Goal: Information Seeking & Learning: Check status

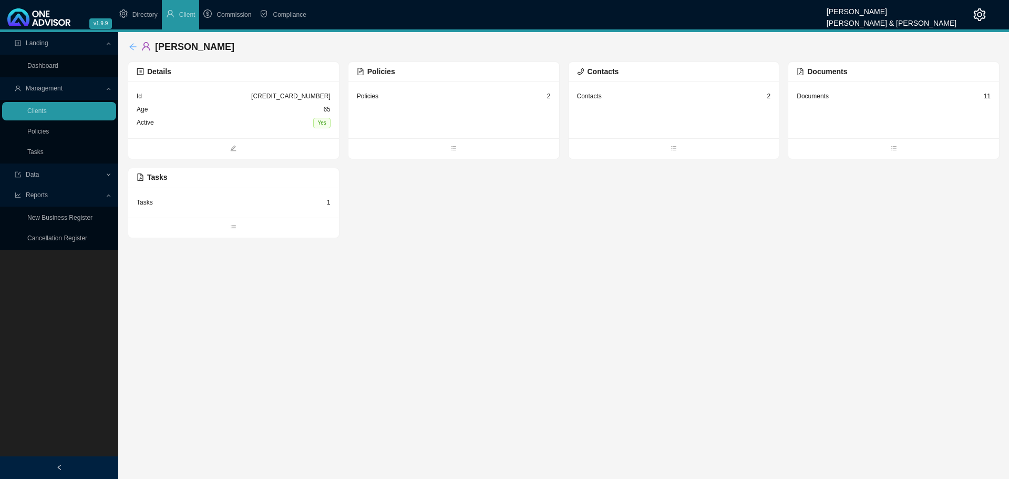
click at [131, 44] on icon "arrow-left" at bounding box center [133, 47] width 8 height 8
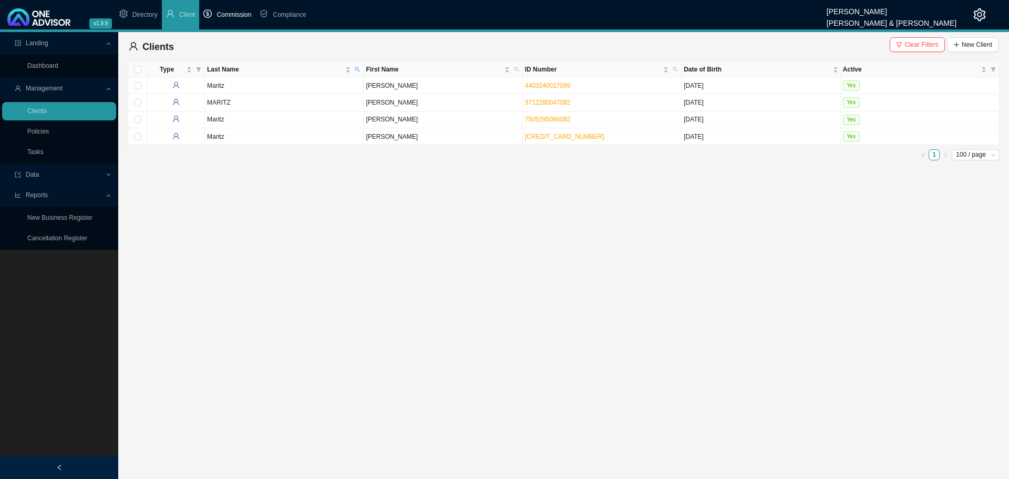
click at [231, 13] on span "Commission" at bounding box center [233, 14] width 35 height 7
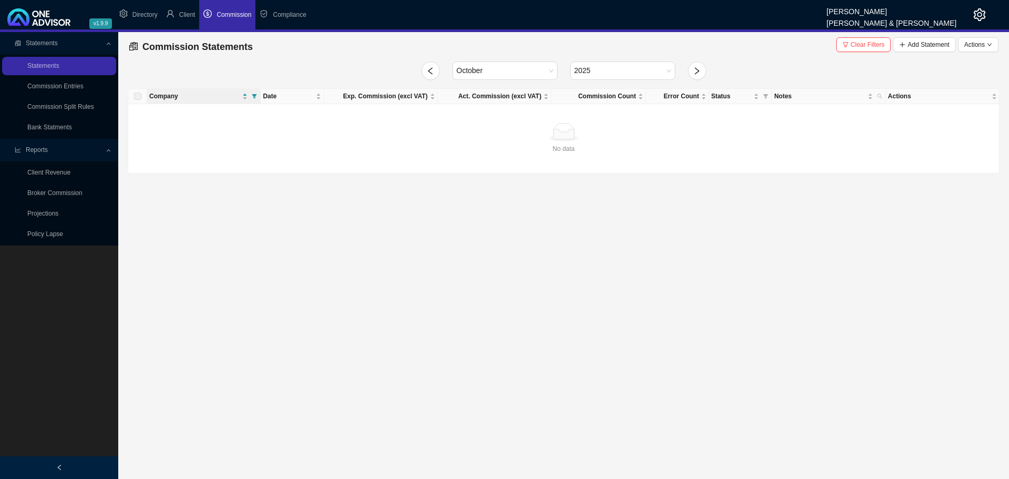
click at [49, 42] on span "Statements" at bounding box center [42, 42] width 32 height 7
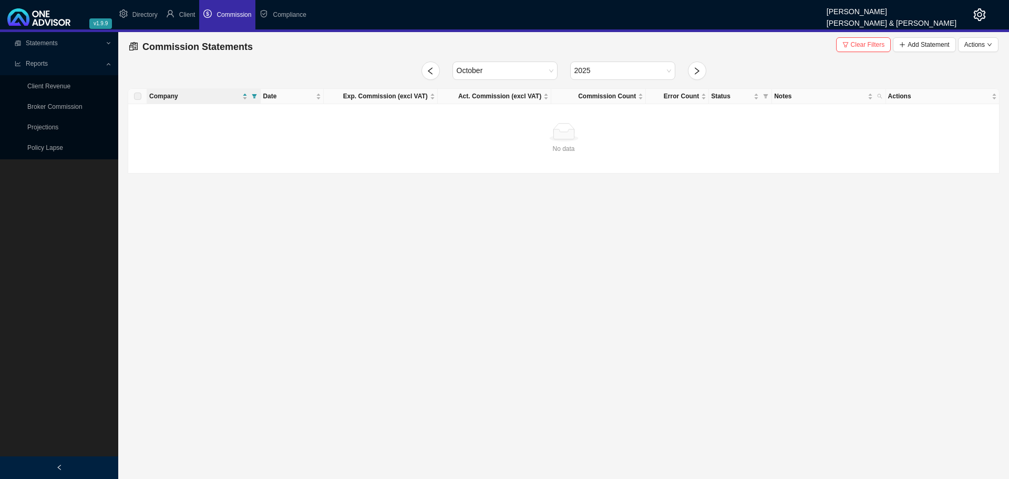
click at [49, 42] on span "Statements" at bounding box center [42, 42] width 32 height 7
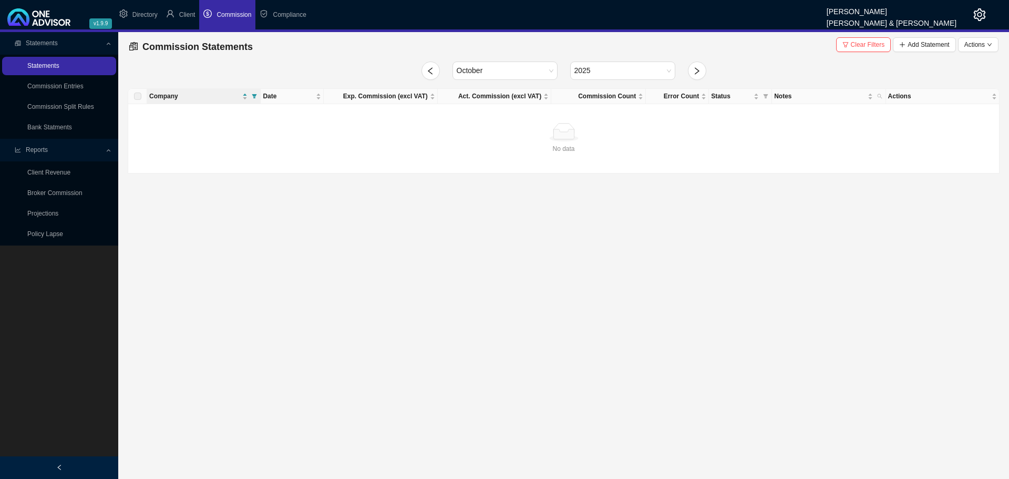
click at [40, 67] on link "Statements" at bounding box center [43, 65] width 32 height 7
click at [428, 69] on icon "left" at bounding box center [430, 71] width 8 height 8
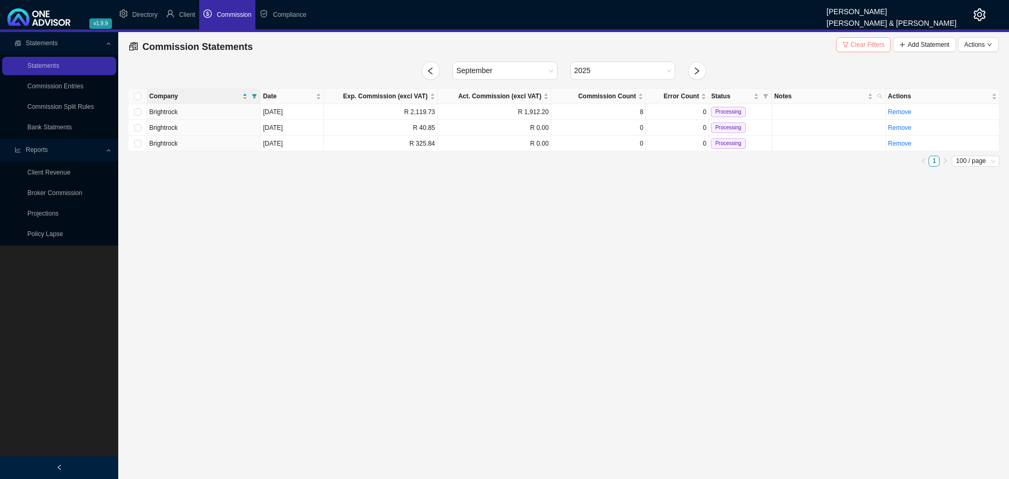
click at [865, 43] on span "Clear Filters" at bounding box center [868, 44] width 34 height 11
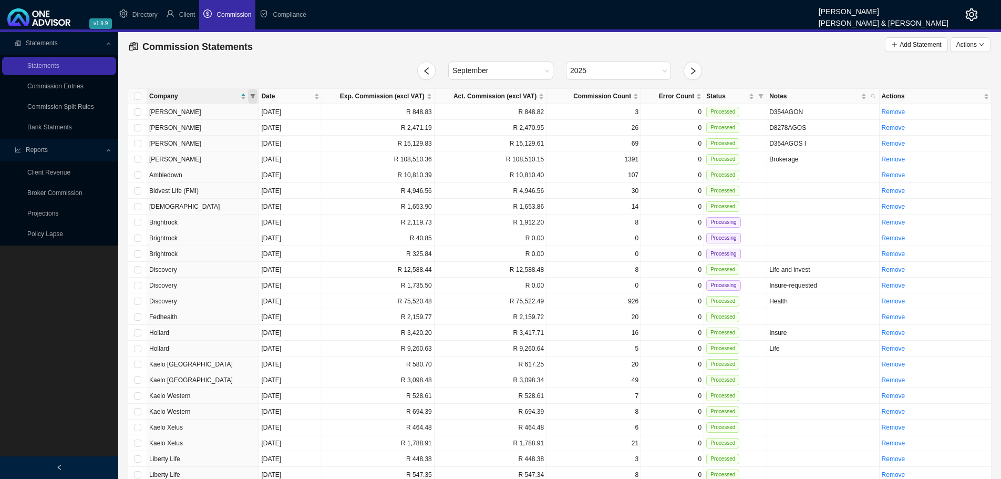
click at [254, 95] on icon "filter" at bounding box center [253, 96] width 5 height 4
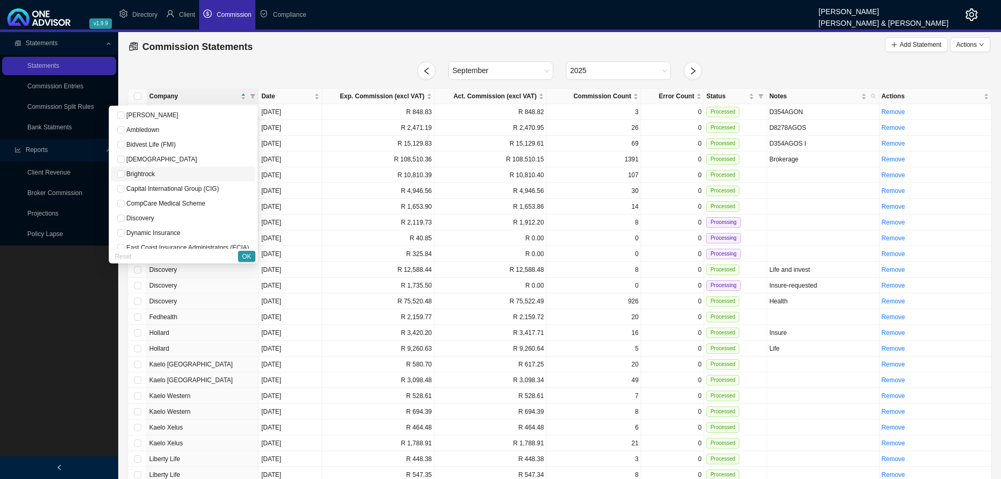
click at [140, 175] on span "Brightrock" at bounding box center [140, 173] width 30 height 7
checkbox input "true"
click at [241, 255] on button "OK" at bounding box center [246, 256] width 17 height 11
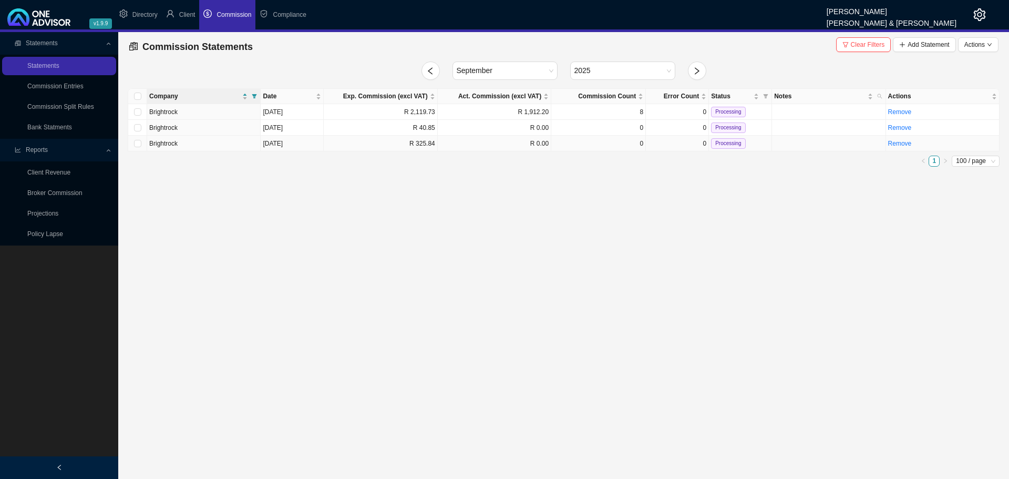
click at [418, 147] on td "R 325.84" at bounding box center [380, 144] width 113 height 16
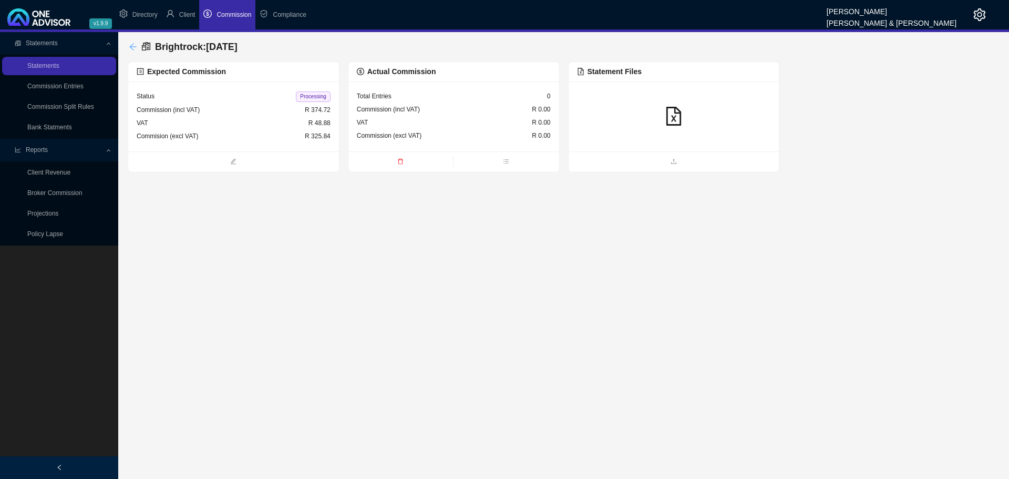
click at [132, 47] on icon "arrow-left" at bounding box center [132, 46] width 7 height 7
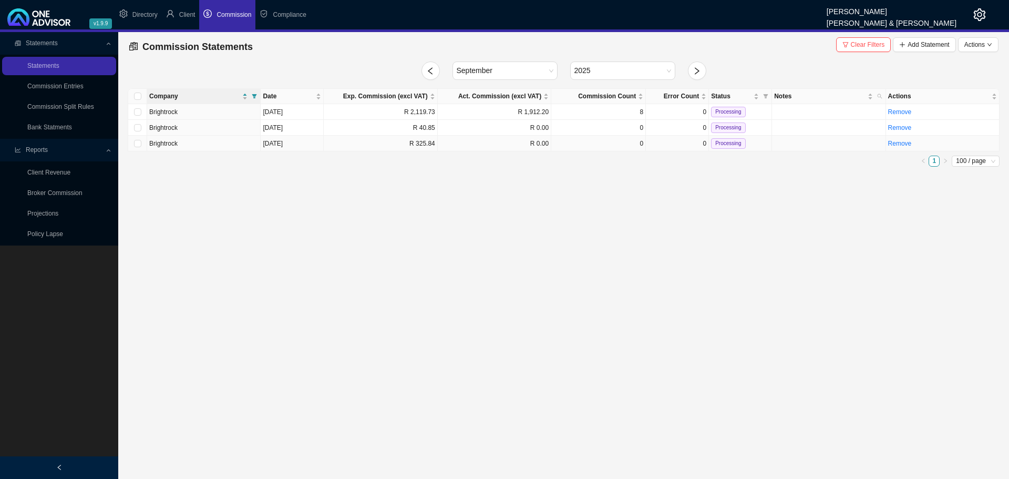
click at [346, 141] on td "R 325.84" at bounding box center [380, 144] width 113 height 16
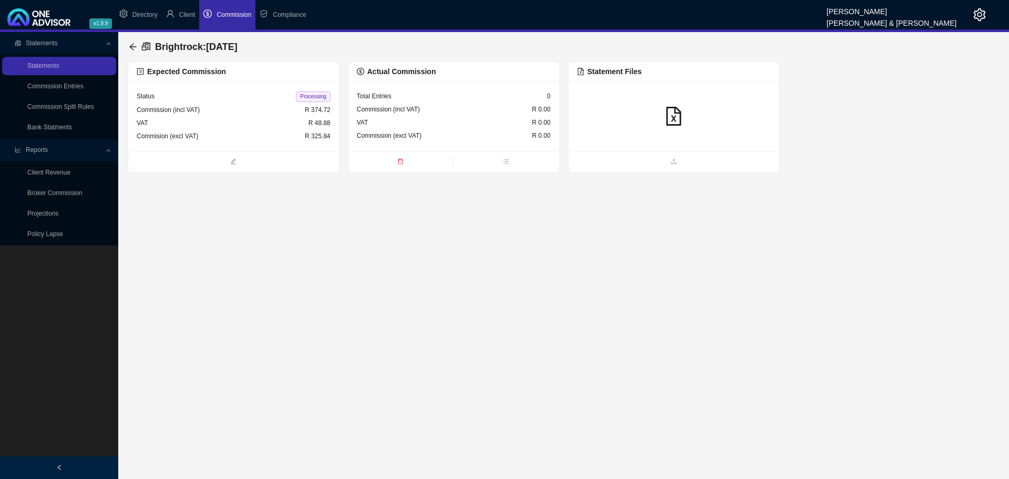
click at [644, 125] on div at bounding box center [674, 117] width 194 height 20
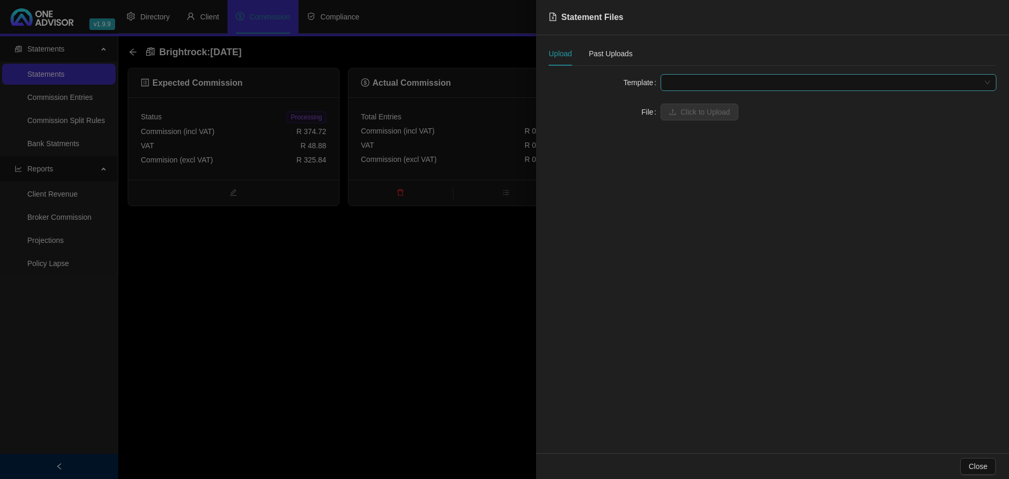
click at [669, 82] on span at bounding box center [828, 83] width 323 height 16
click at [684, 101] on div "BrightRock FSP transaction list" at bounding box center [828, 104] width 319 height 12
click at [686, 110] on span "Click to Upload" at bounding box center [704, 112] width 49 height 12
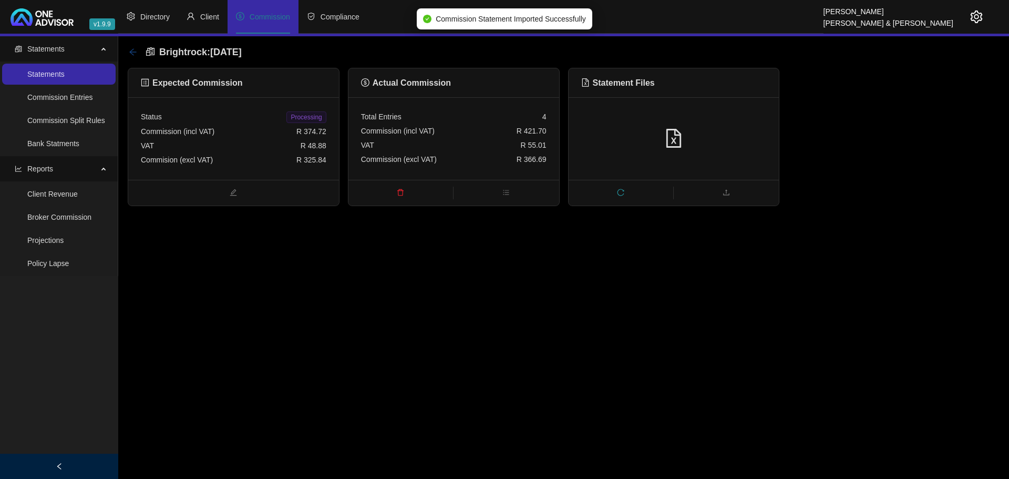
click at [132, 50] on icon "arrow-left" at bounding box center [133, 52] width 8 height 8
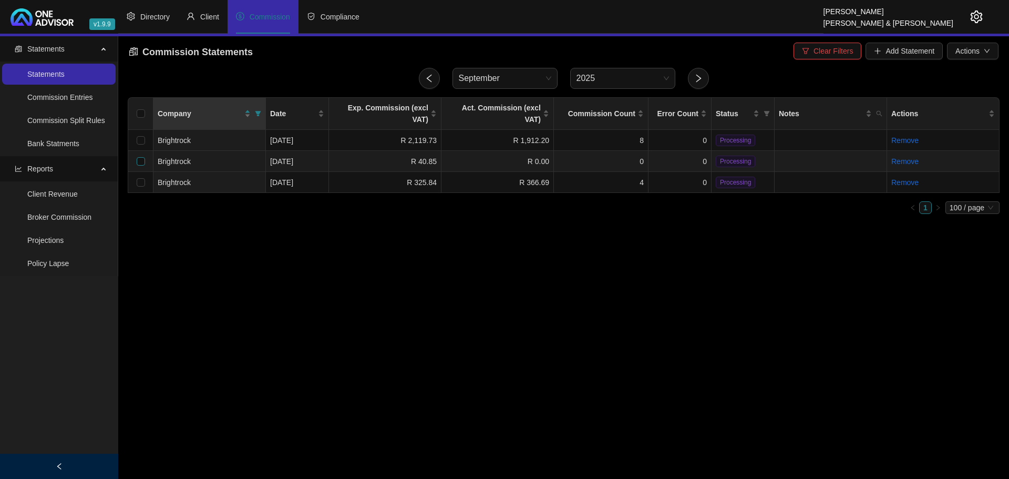
click at [138, 157] on input "checkbox" at bounding box center [141, 161] width 8 height 8
checkbox input "true"
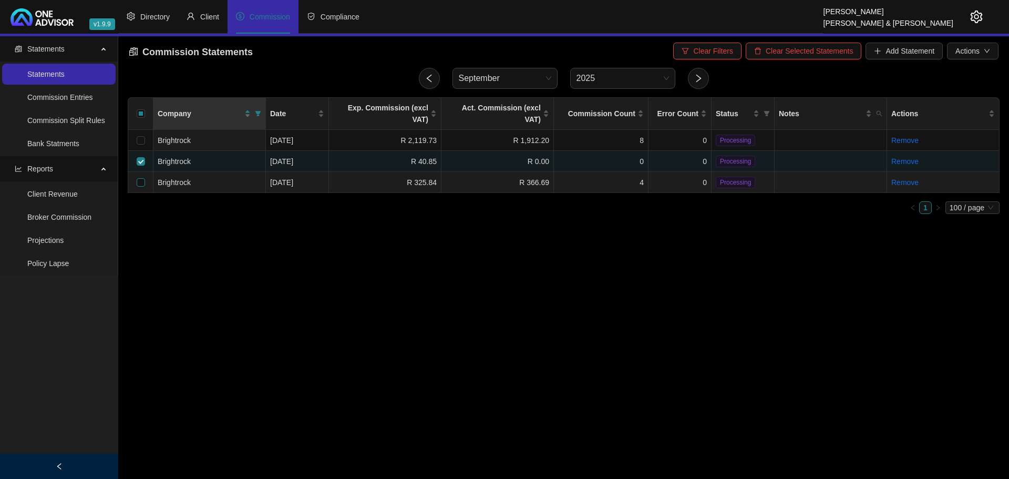
click at [140, 178] on input "checkbox" at bounding box center [141, 182] width 8 height 8
checkbox input "true"
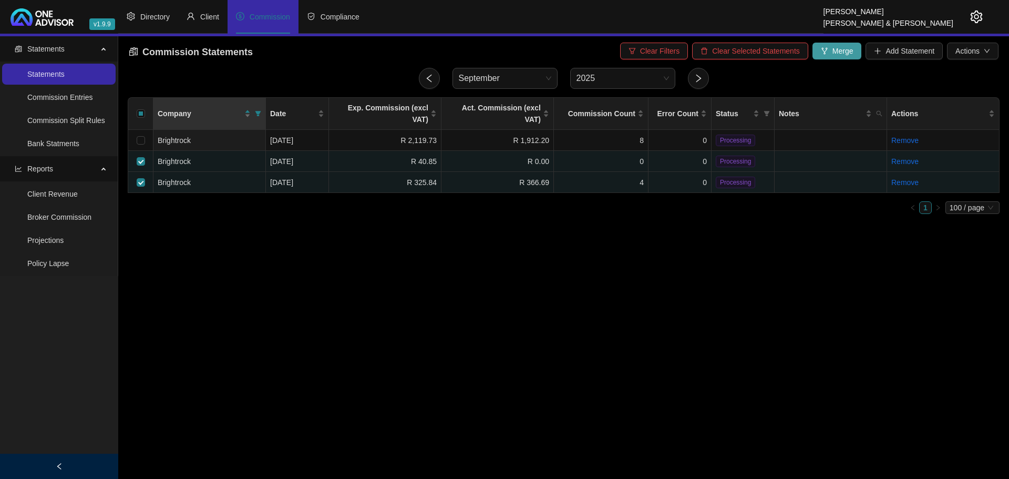
click at [844, 51] on span "Merge" at bounding box center [842, 51] width 21 height 12
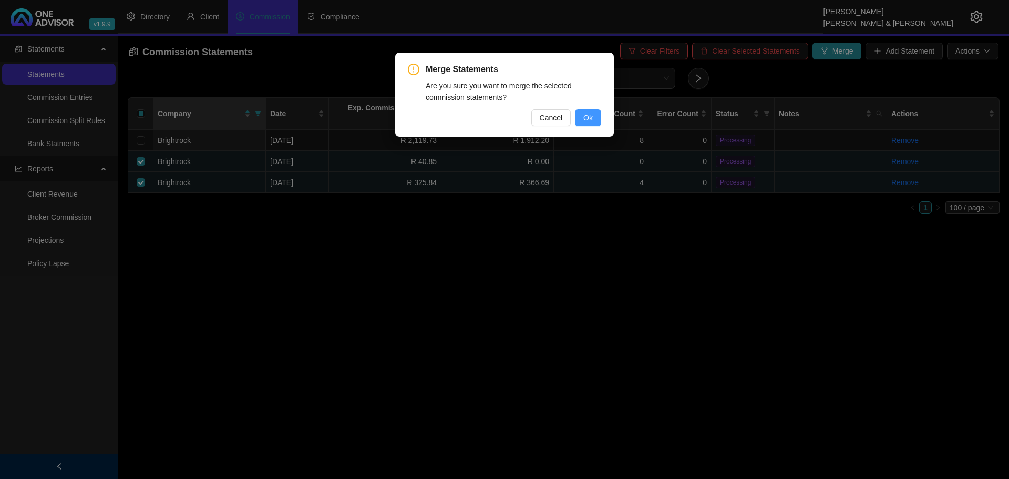
click at [590, 116] on span "Ok" at bounding box center [587, 118] width 9 height 12
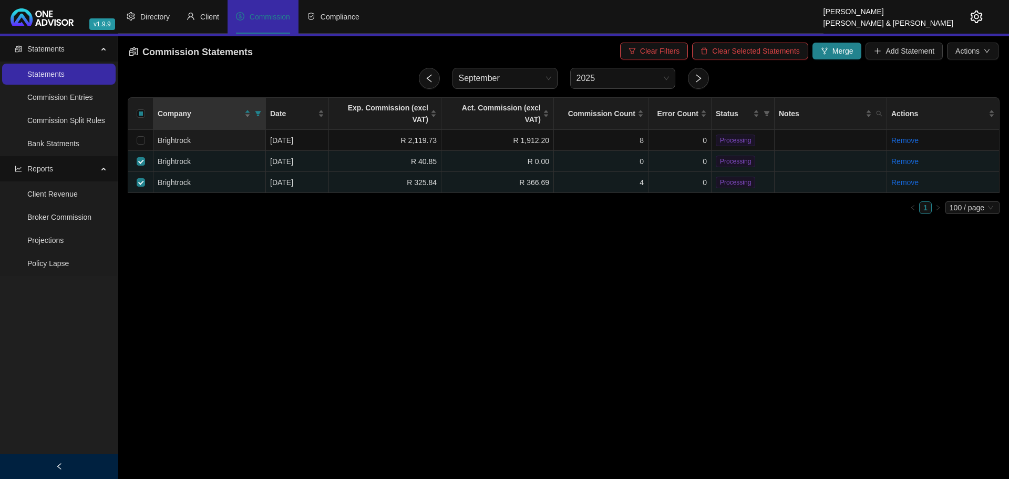
checkbox input "false"
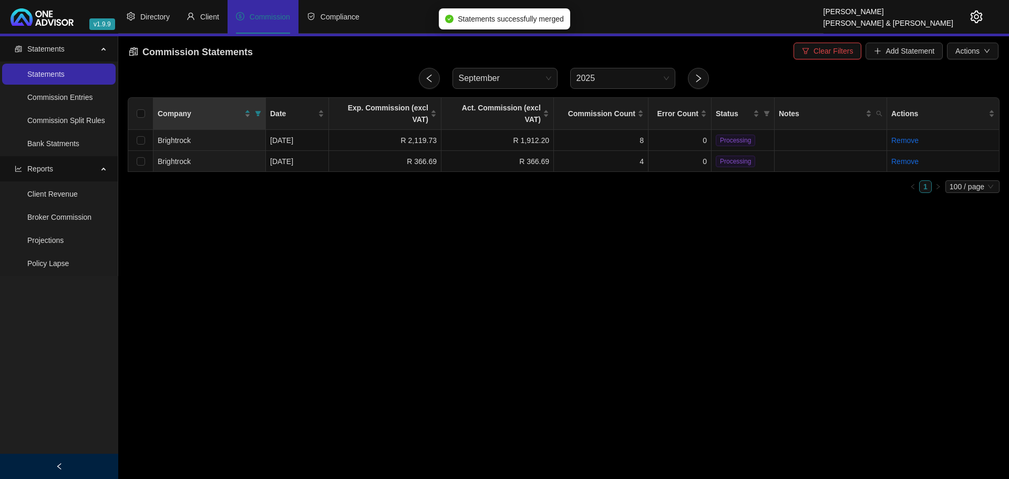
click at [542, 231] on main "Statements Statements Commission Entries Commission Split Rules Bank Statments …" at bounding box center [504, 257] width 1009 height 442
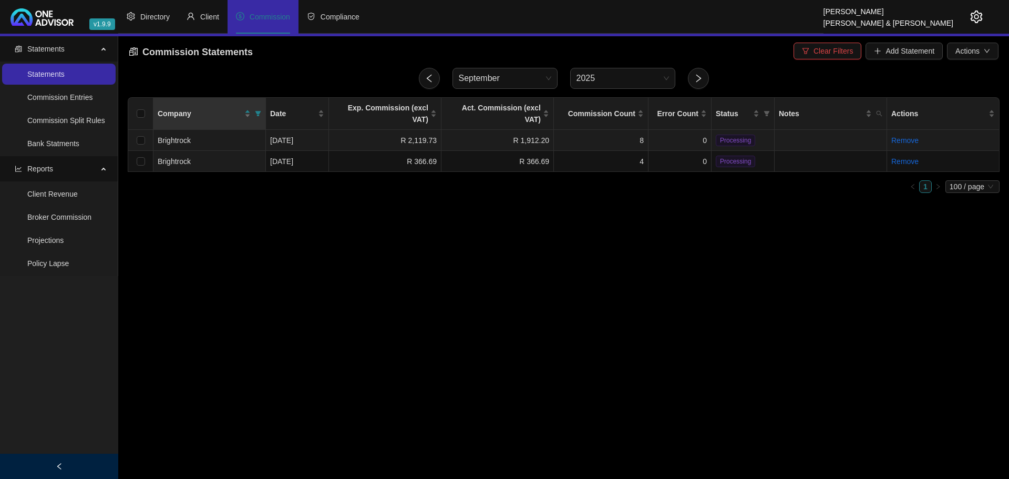
click at [478, 130] on td "R 1,912.20" at bounding box center [497, 140] width 112 height 21
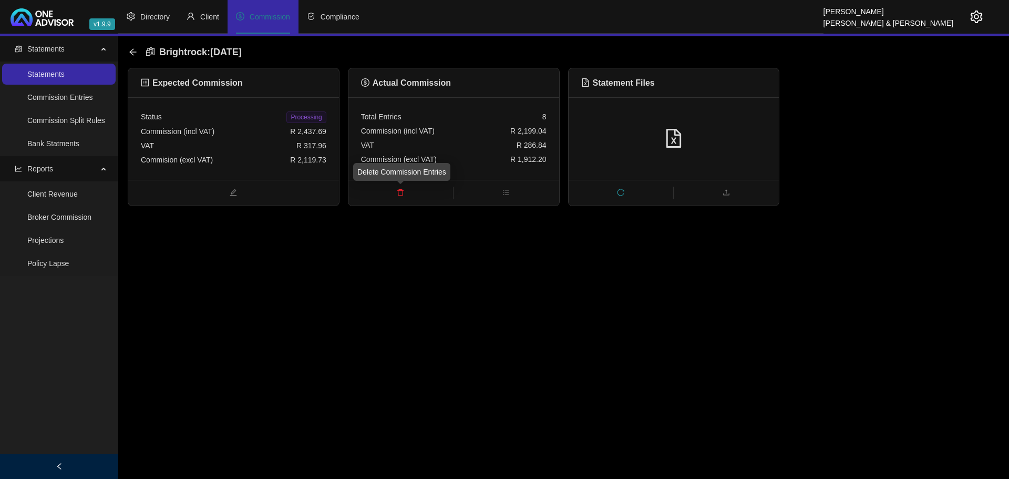
click at [401, 191] on icon "delete" at bounding box center [400, 192] width 7 height 7
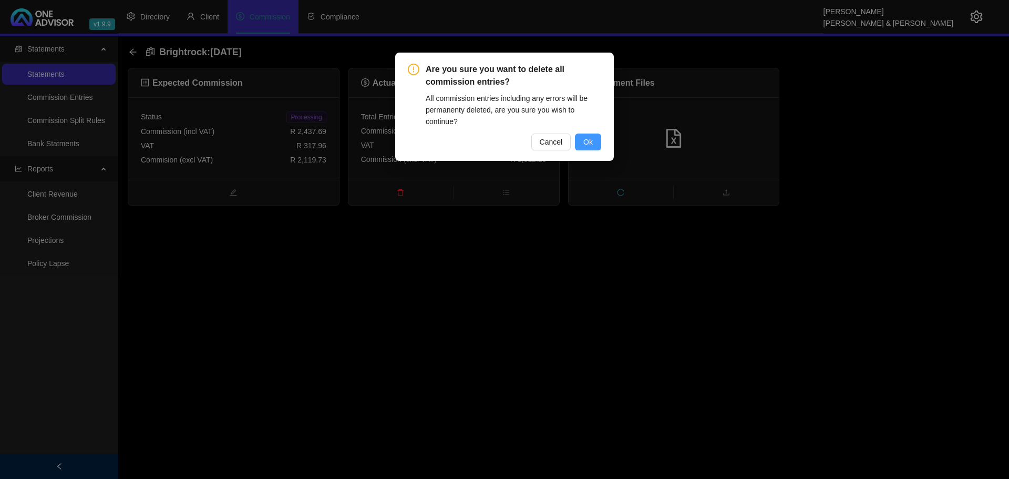
click at [582, 141] on button "Ok" at bounding box center [588, 141] width 26 height 17
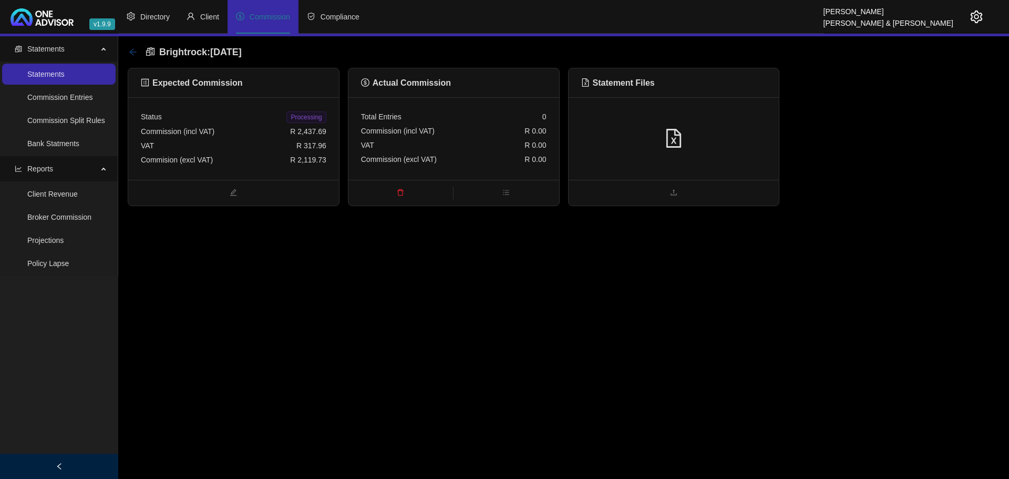
click at [134, 48] on icon "arrow-left" at bounding box center [133, 52] width 8 height 8
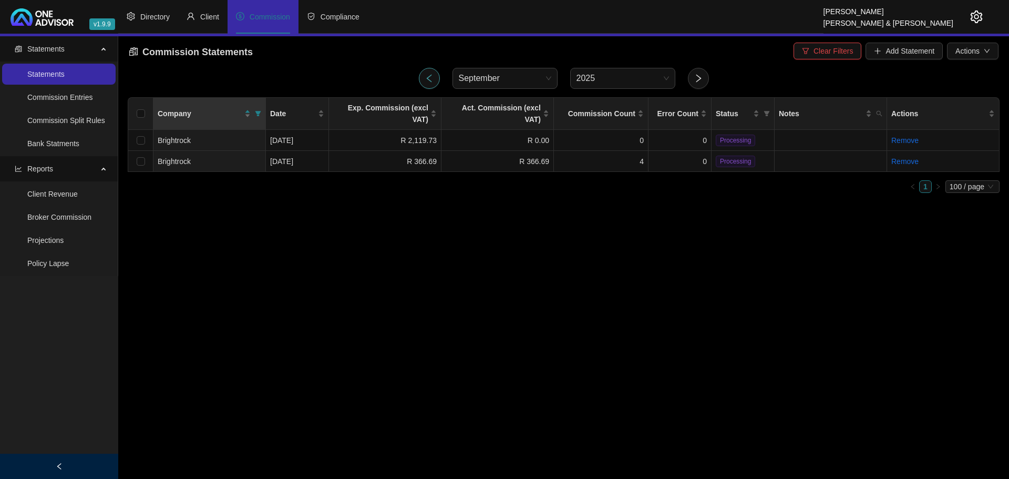
click at [425, 79] on icon "left" at bounding box center [429, 78] width 9 height 9
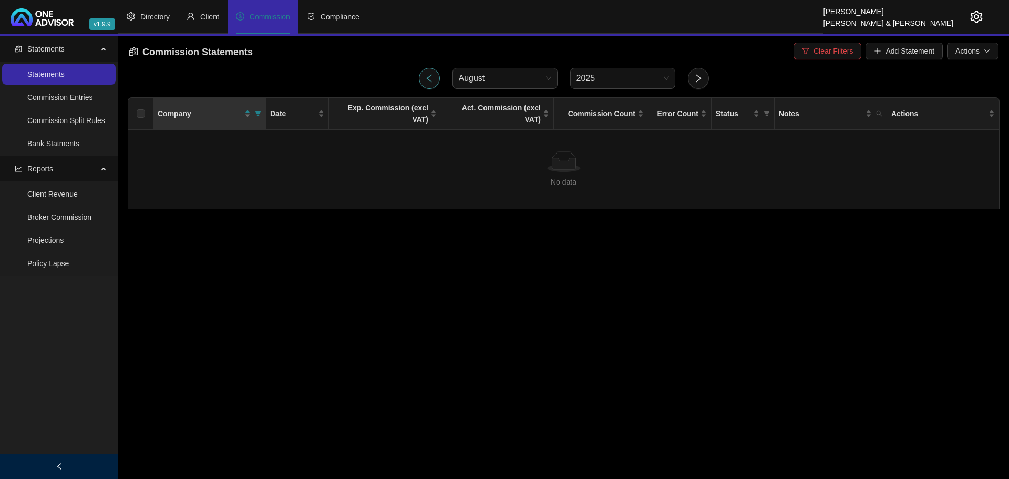
click at [425, 79] on icon "left" at bounding box center [429, 78] width 9 height 9
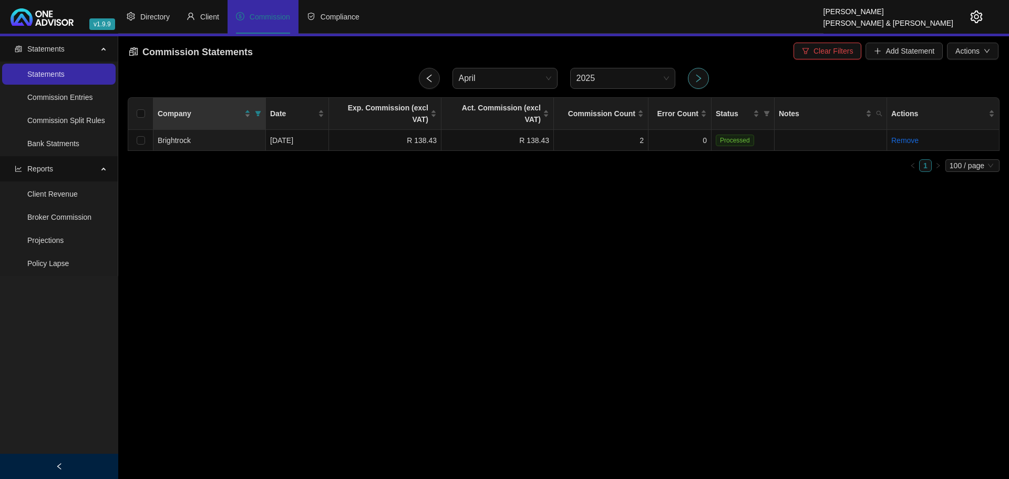
click at [702, 76] on icon "right" at bounding box center [698, 78] width 9 height 9
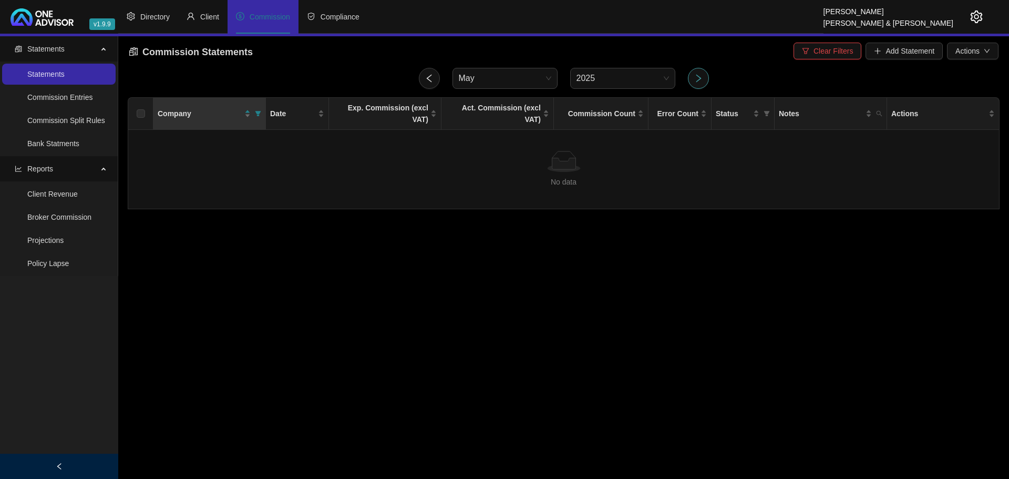
click at [702, 76] on icon "right" at bounding box center [698, 78] width 9 height 9
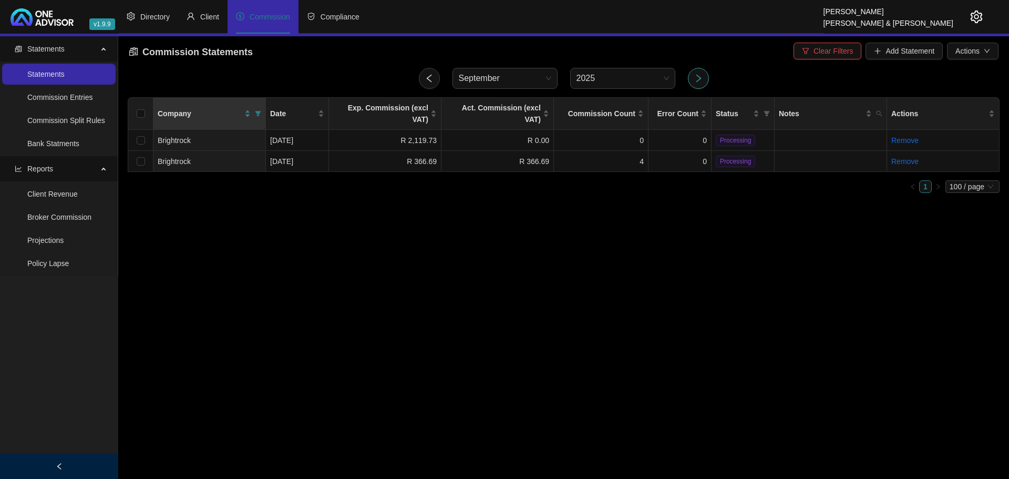
click at [702, 76] on icon "right" at bounding box center [698, 78] width 9 height 9
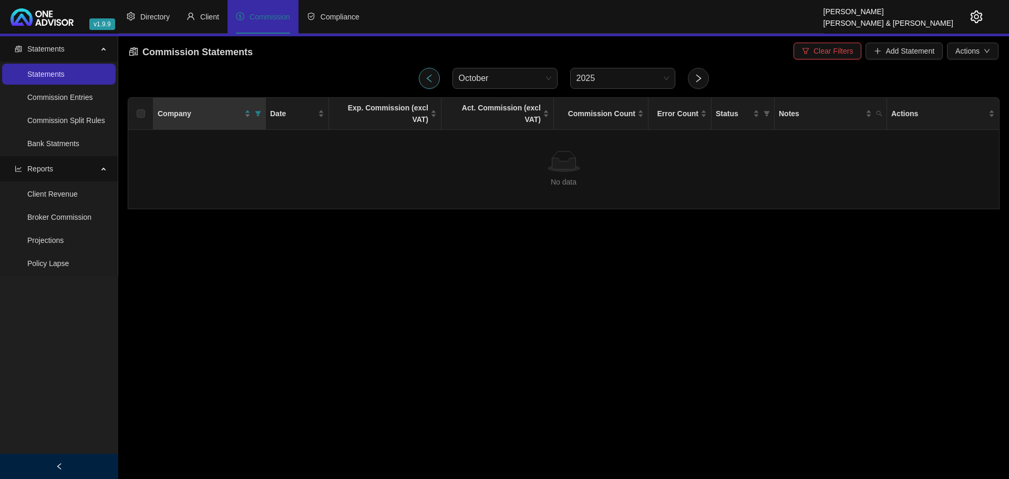
click at [437, 76] on button "button" at bounding box center [429, 78] width 21 height 21
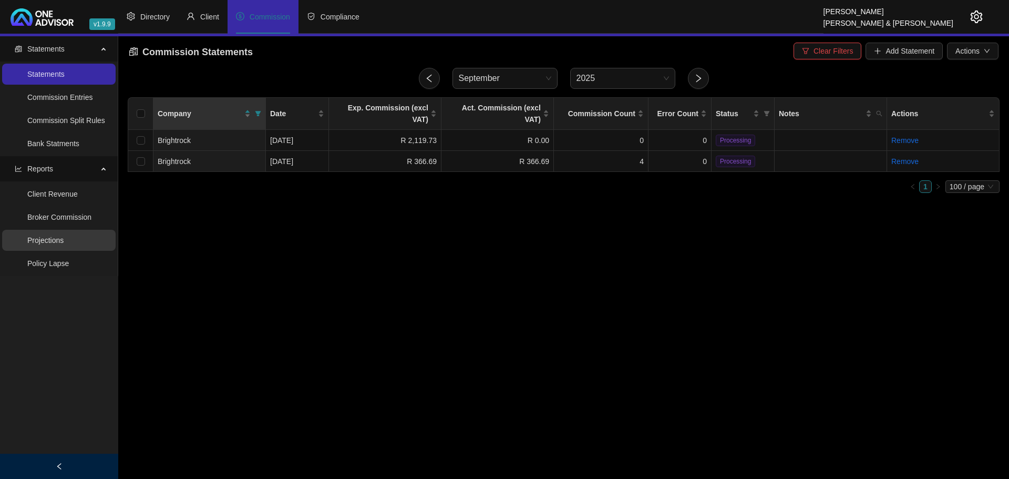
click at [55, 242] on link "Projections" at bounding box center [45, 240] width 36 height 8
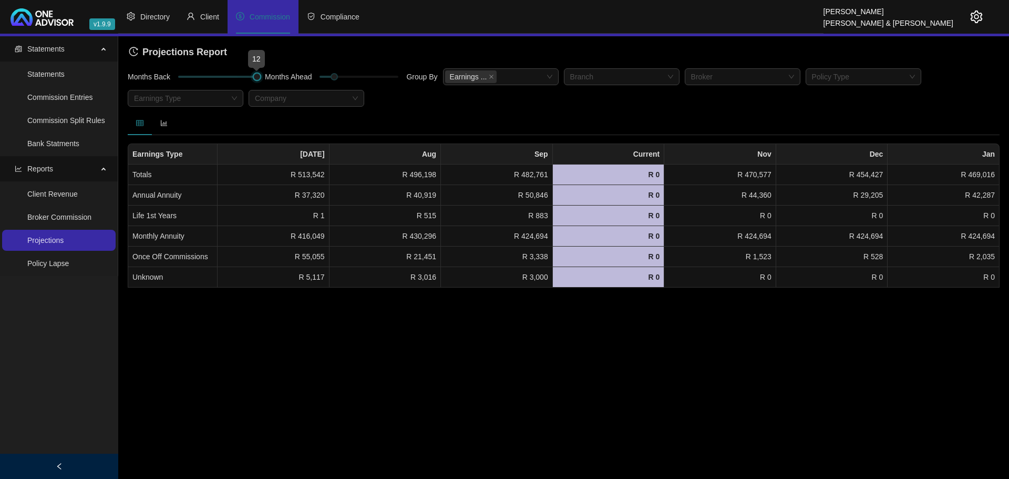
drag, startPoint x: 192, startPoint y: 76, endPoint x: 266, endPoint y: 73, distance: 74.1
click at [266, 73] on div "Months Back Months Ahead Group By Earnings ... Branch Broker Policy Type Earnin…" at bounding box center [563, 89] width 877 height 43
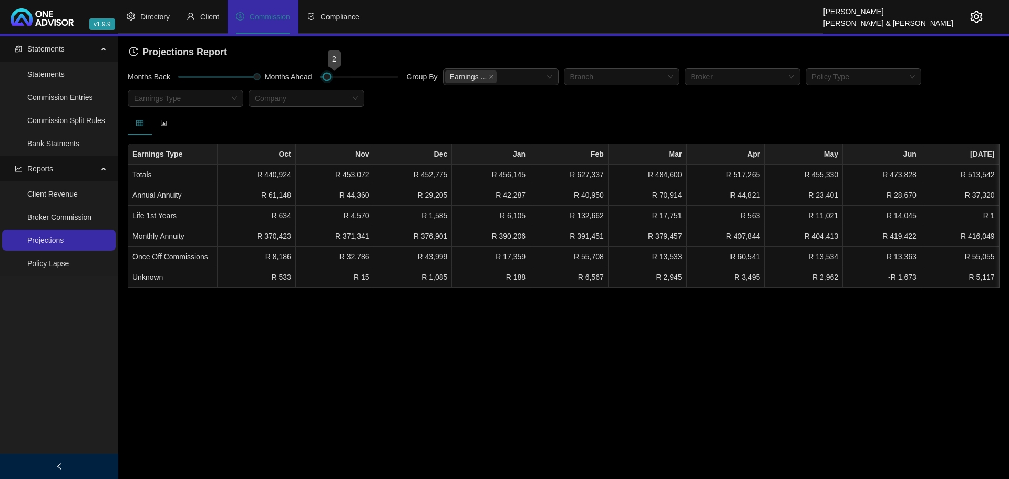
drag, startPoint x: 334, startPoint y: 77, endPoint x: 285, endPoint y: 78, distance: 48.9
click at [285, 78] on div "Months Back Months Ahead Group By Earnings ... Branch Broker Policy Type Earnin…" at bounding box center [563, 89] width 877 height 43
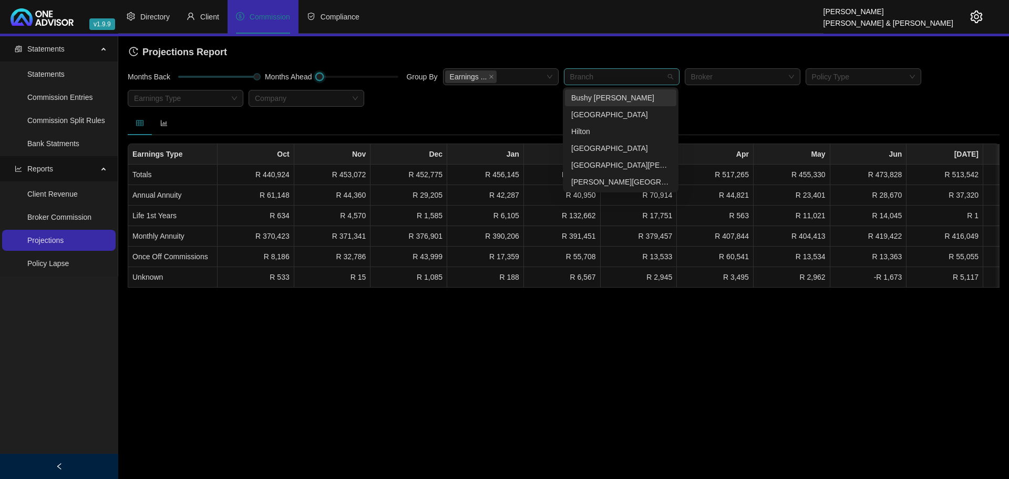
click at [617, 78] on div at bounding box center [616, 77] width 100 height 8
click at [597, 181] on div "[PERSON_NAME][GEOGRAPHIC_DATA]" at bounding box center [620, 182] width 99 height 12
click at [489, 75] on icon "close" at bounding box center [491, 76] width 5 height 5
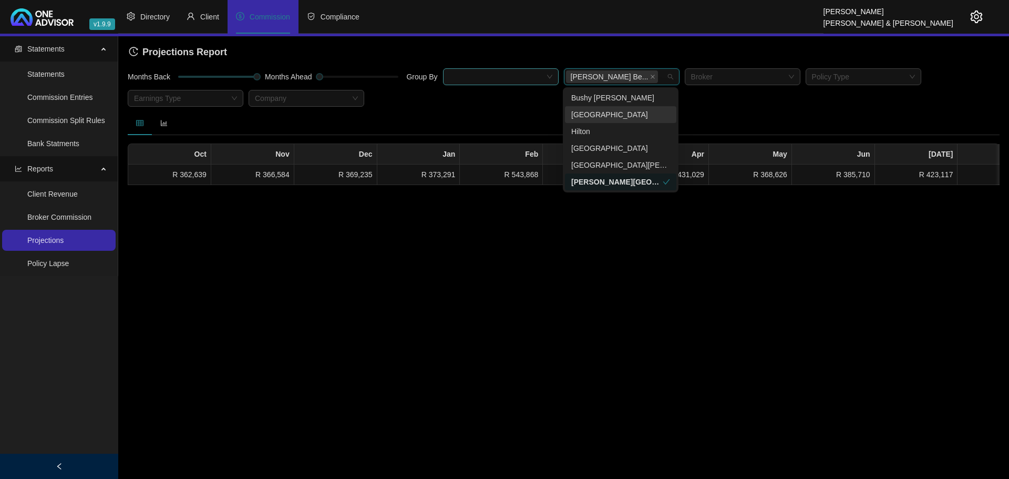
click at [490, 89] on div at bounding box center [500, 78] width 121 height 21
